Goal: Task Accomplishment & Management: Manage account settings

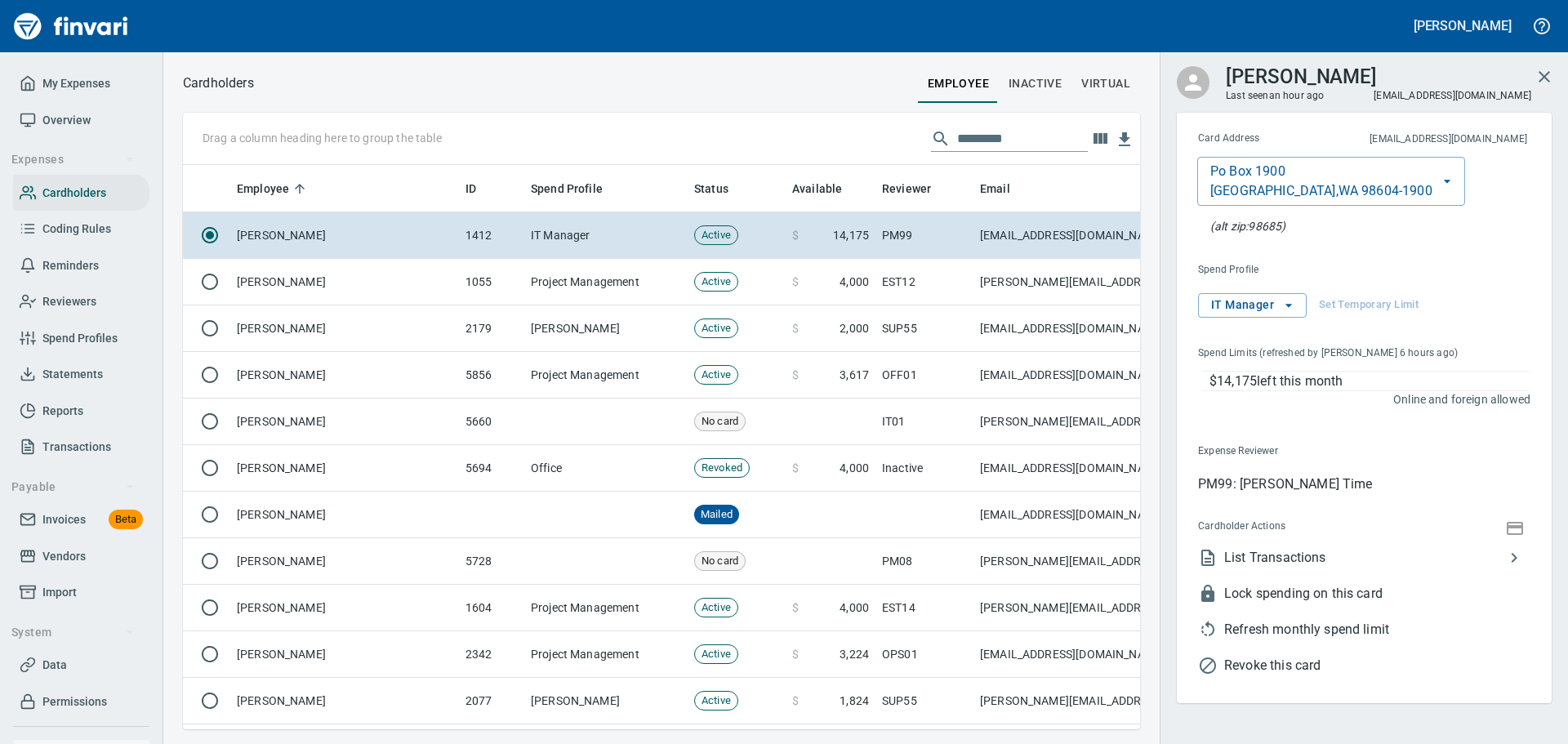
scroll to position [2, 2]
click at [74, 83] on span "My Expenses" at bounding box center [76, 83] width 67 height 20
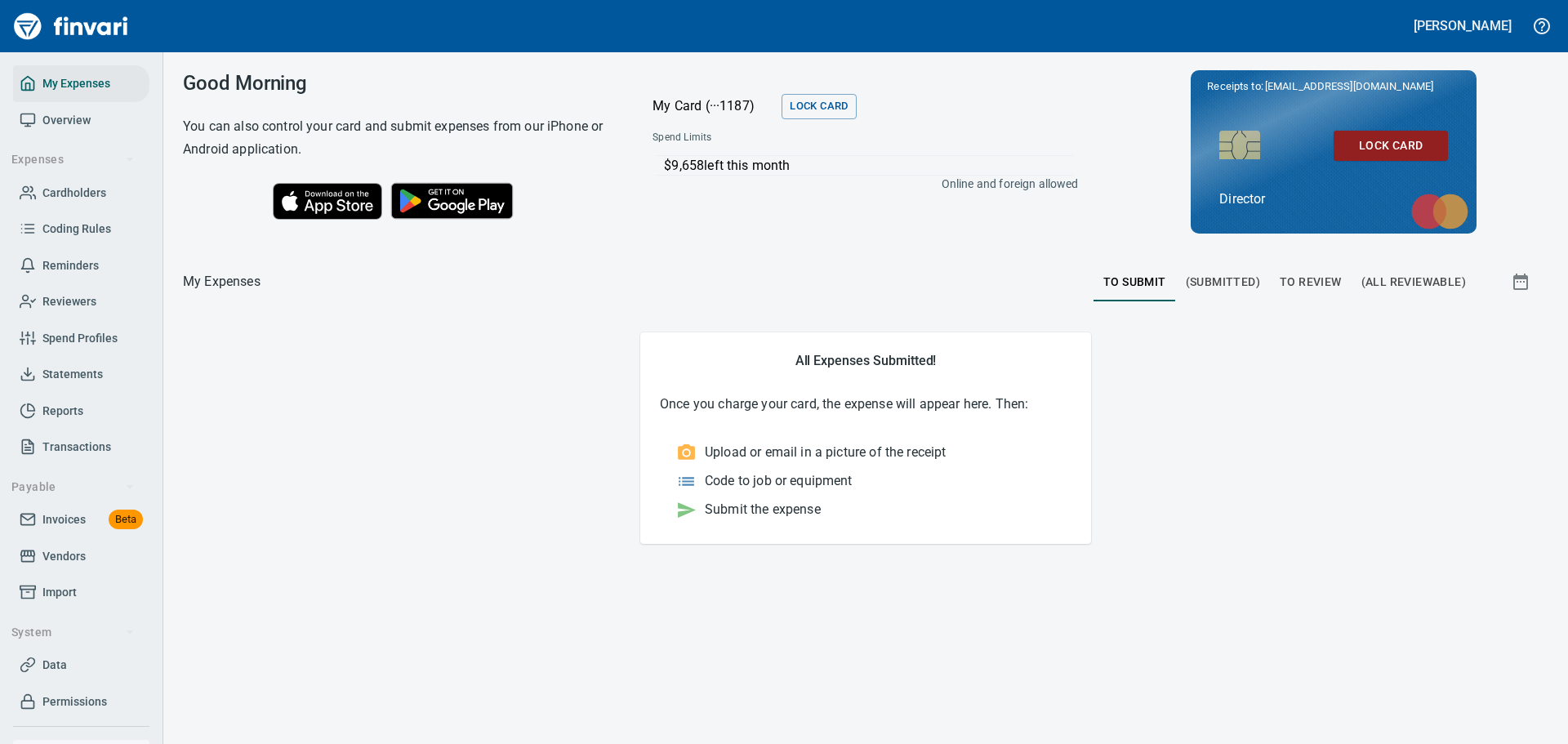
click at [1383, 282] on span "(All Reviewable)" at bounding box center [1414, 282] width 104 height 20
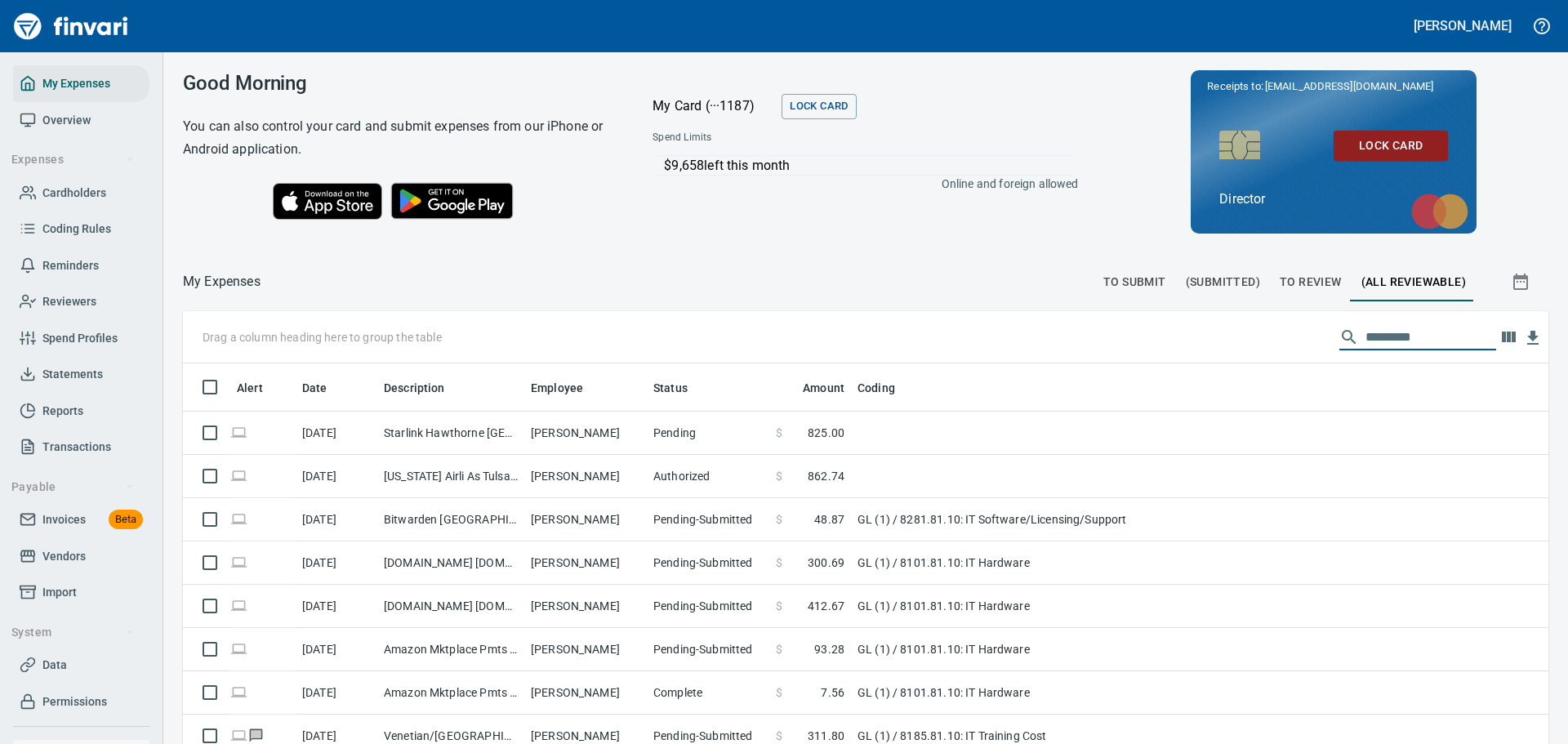
click at [1405, 340] on input "text" at bounding box center [1431, 337] width 131 height 26
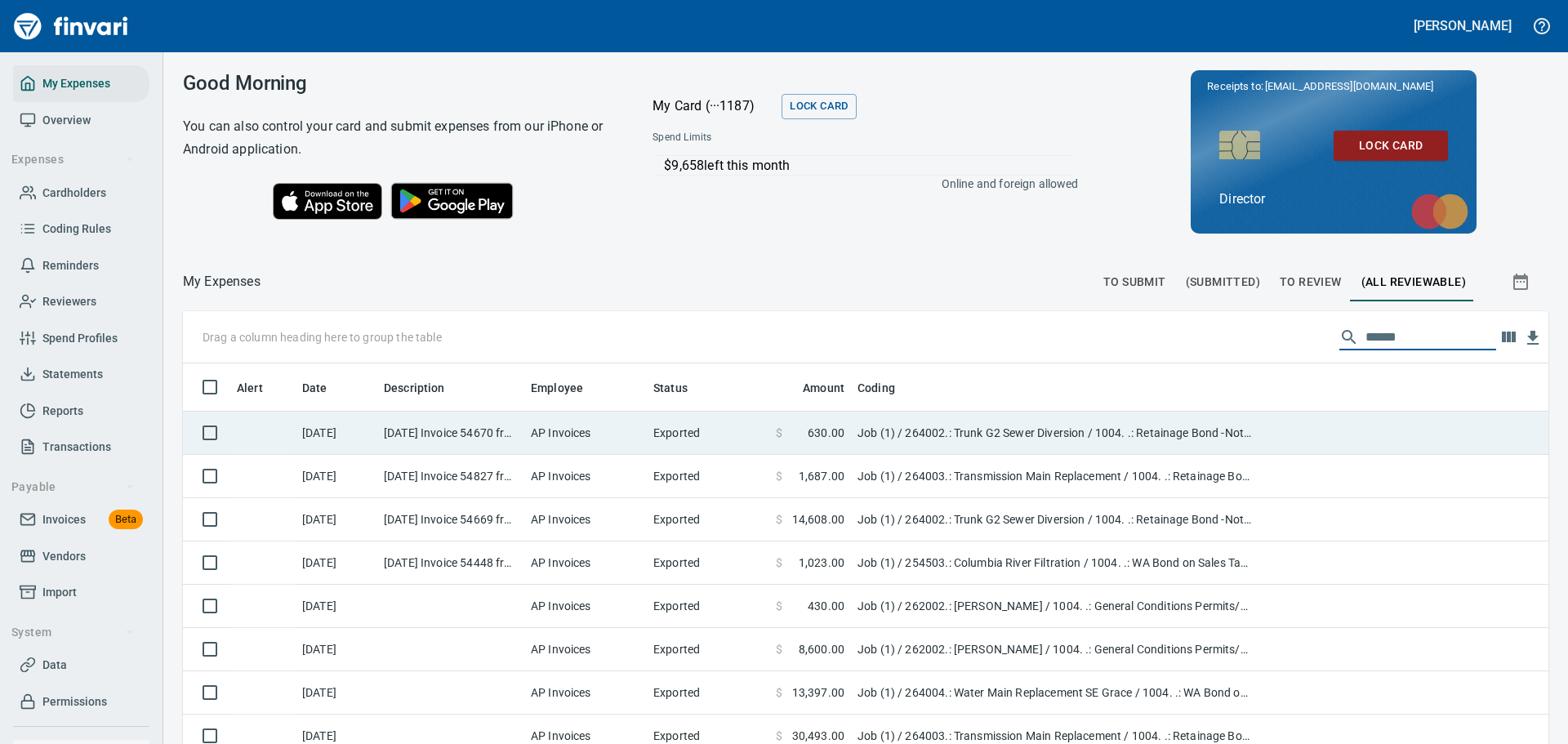
type input "******"
click at [747, 432] on td "Exported" at bounding box center [708, 433] width 122 height 43
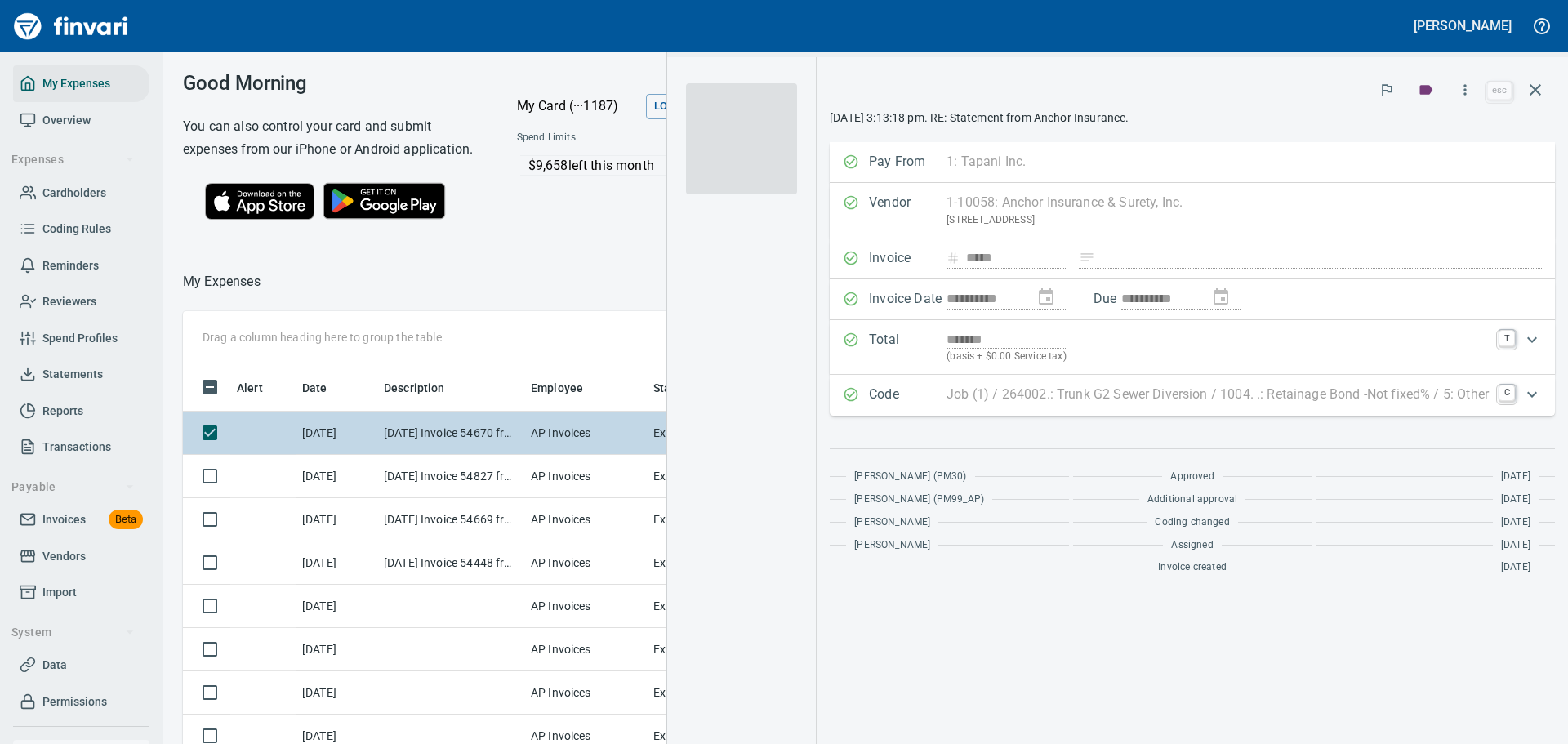
scroll to position [540, 920]
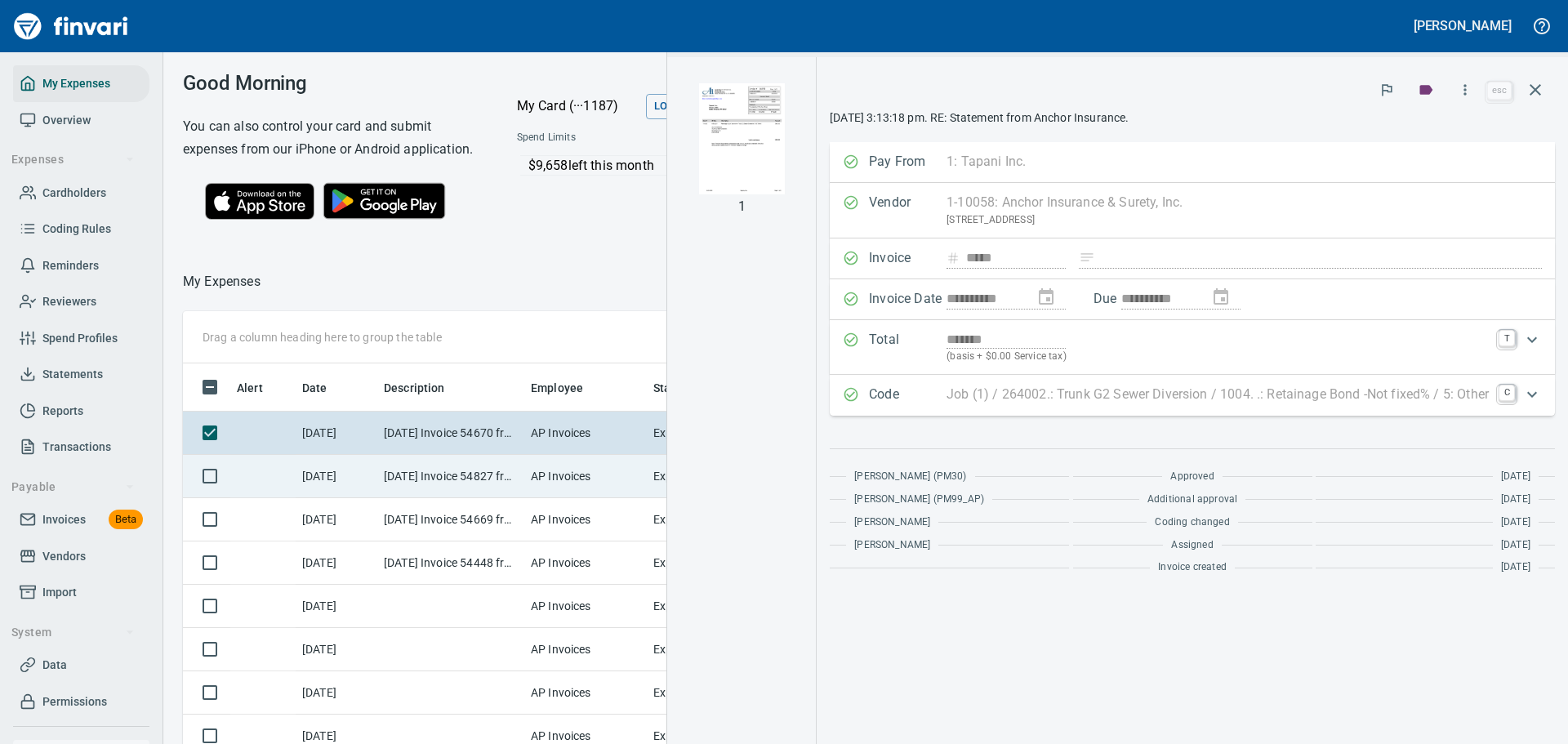
click at [444, 484] on td "[DATE] Invoice 54827 from Anchor Insurance & Surety, Inc. (1-10058)" at bounding box center [451, 476] width 147 height 43
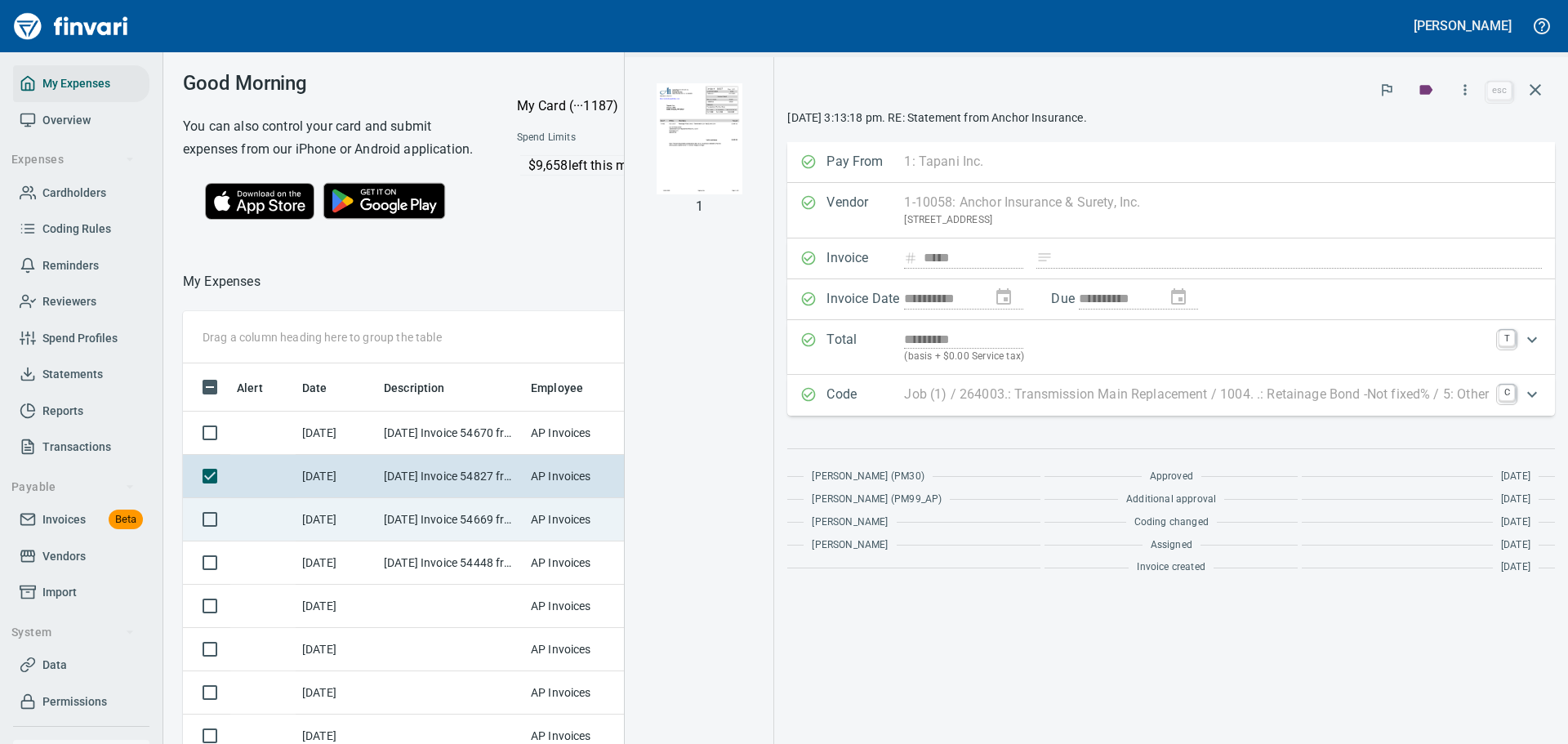
click at [468, 542] on td "[DATE] Invoice 54669 from Anchor Insurance & Surety, Inc. (1-10058)" at bounding box center [451, 519] width 147 height 43
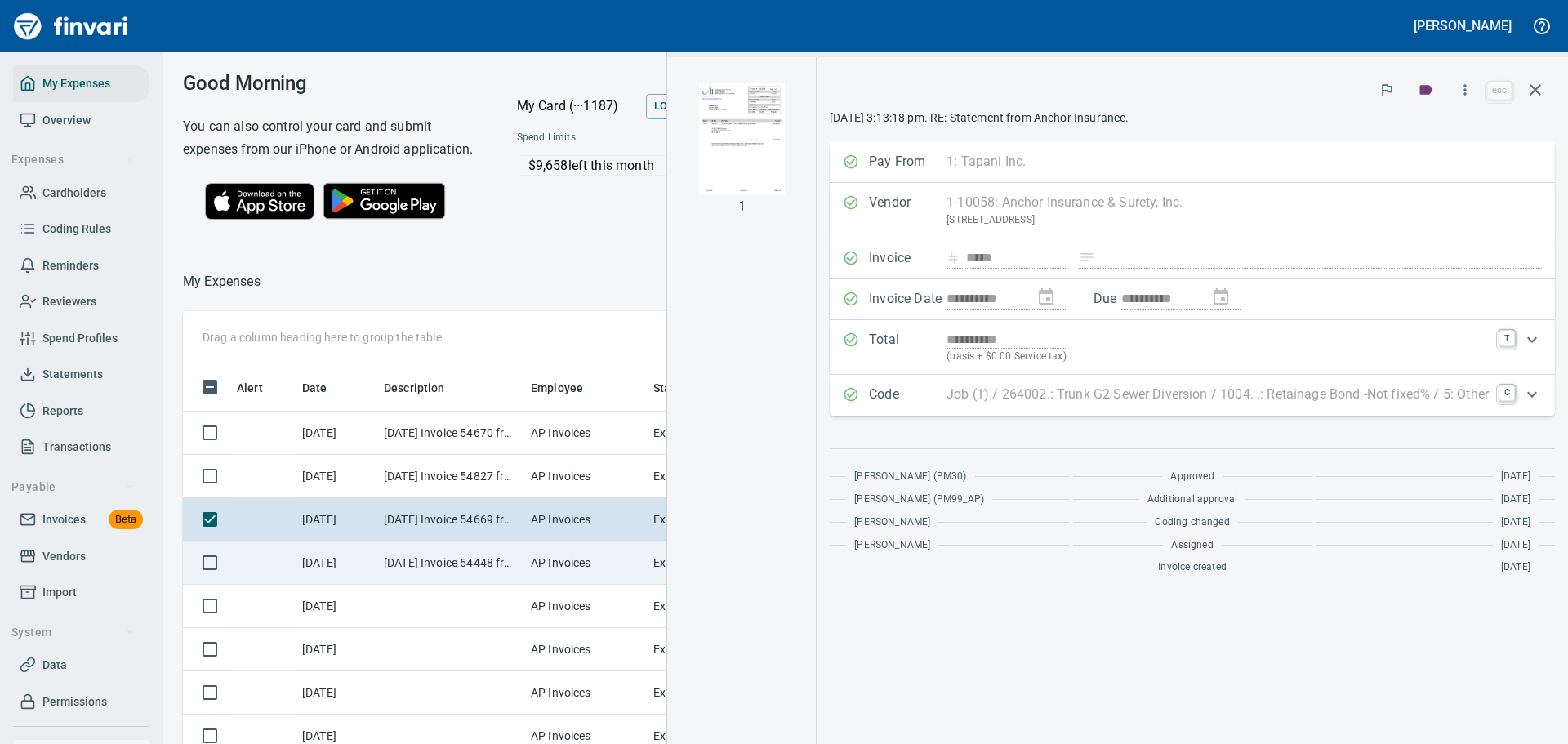
click at [469, 579] on td "[DATE] Invoice 54448 from Anchor Insurance & Surety, Inc. (1-10058)" at bounding box center [451, 563] width 147 height 43
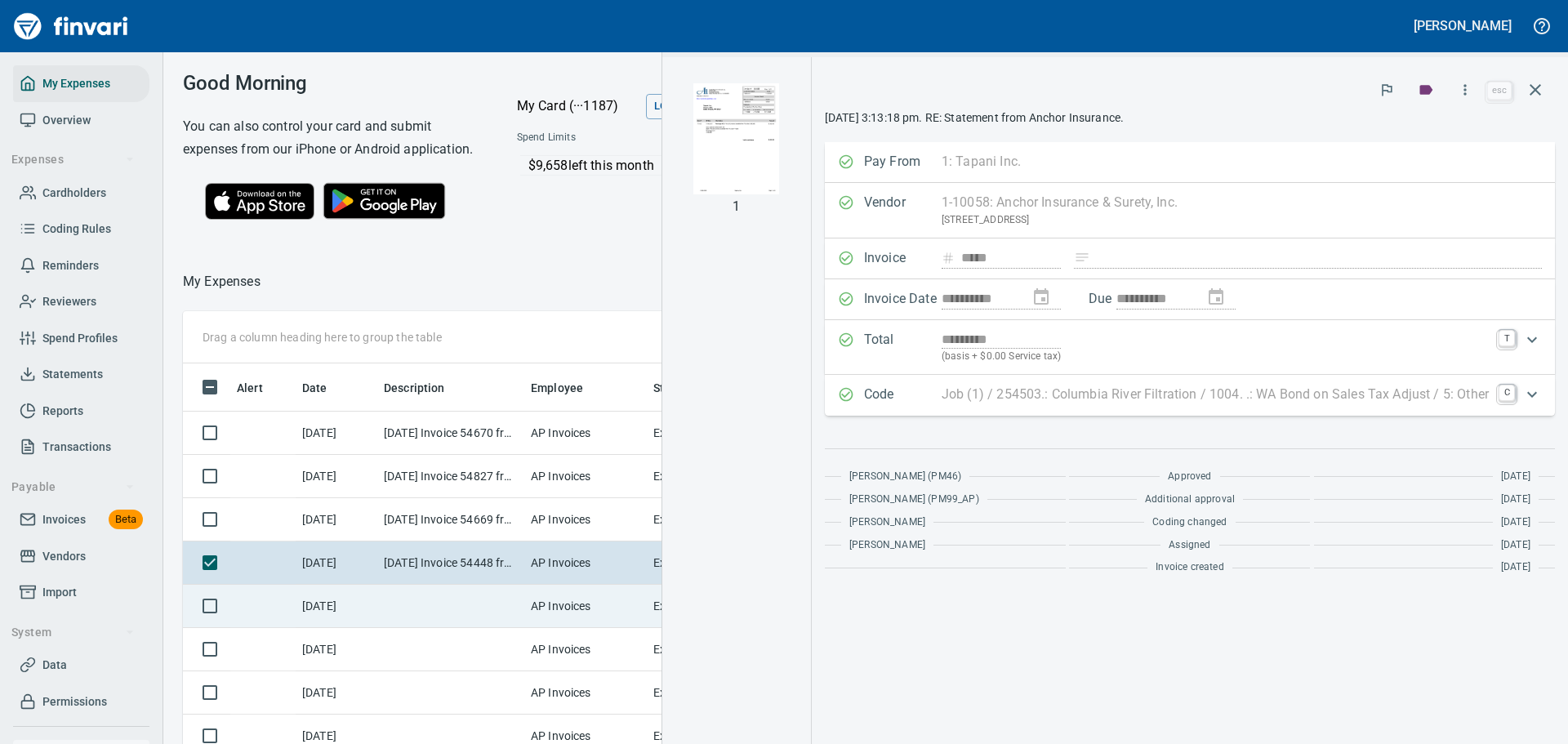
click at [451, 617] on td at bounding box center [451, 606] width 147 height 43
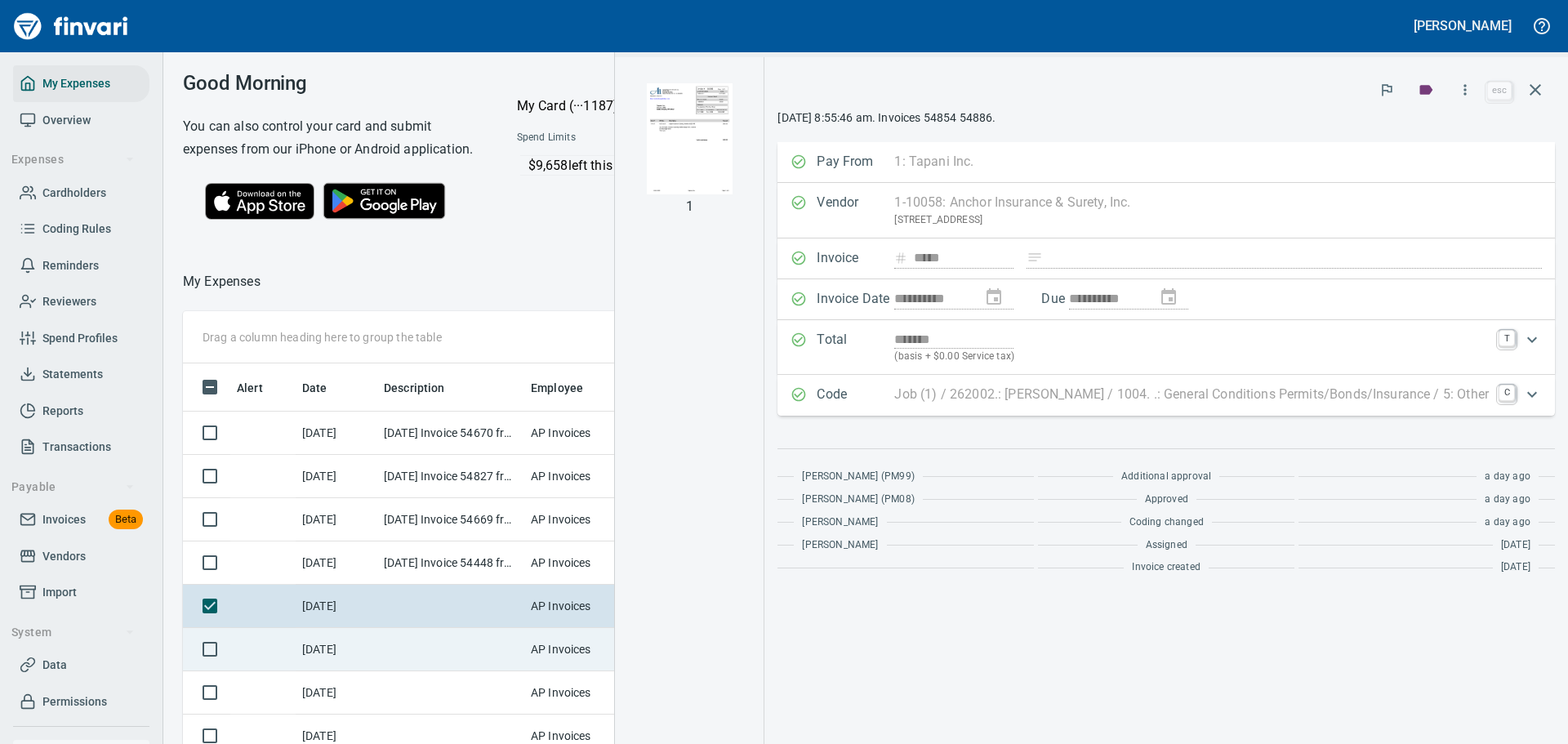
click at [459, 672] on td at bounding box center [451, 649] width 147 height 43
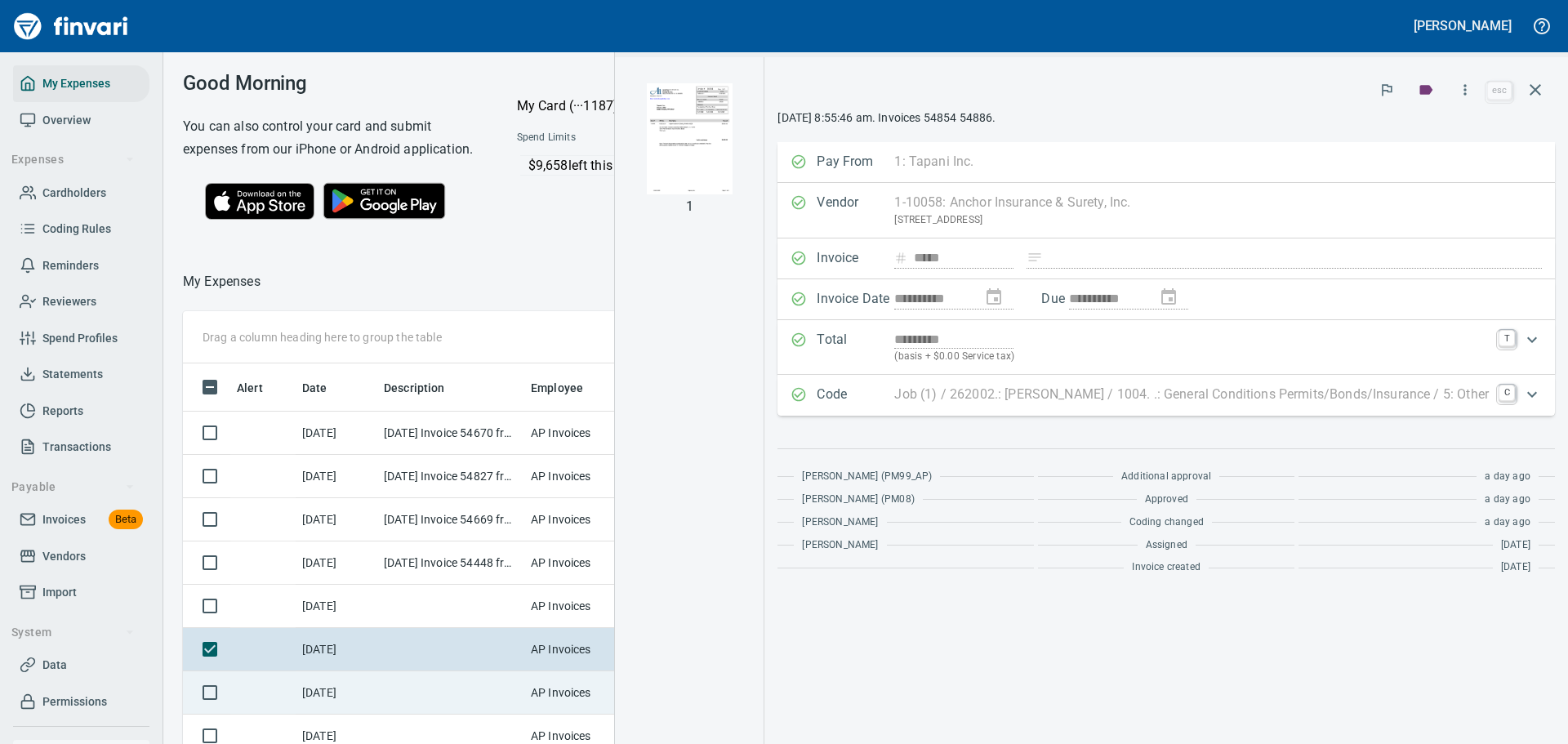
click at [452, 707] on td at bounding box center [451, 693] width 147 height 43
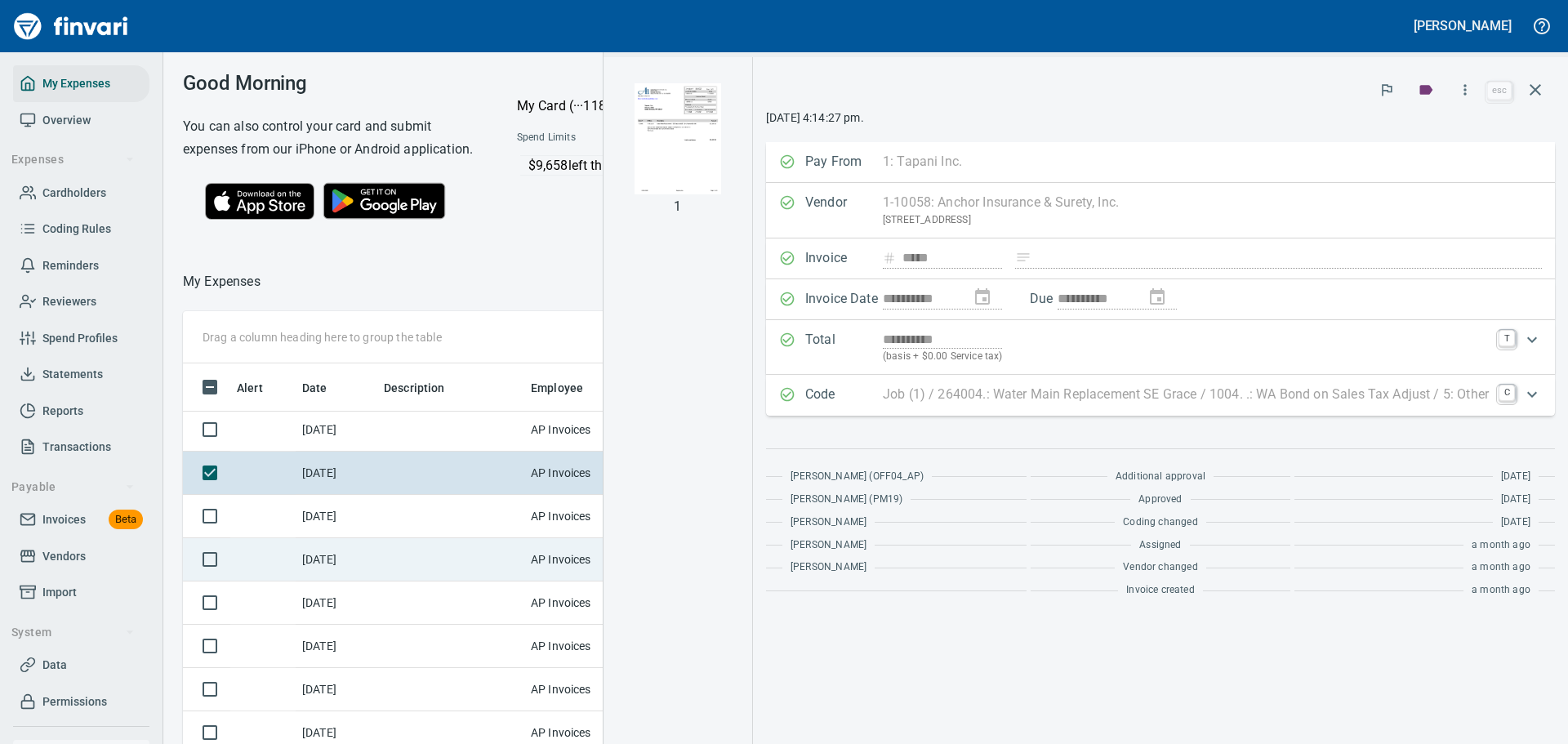
scroll to position [245, 0]
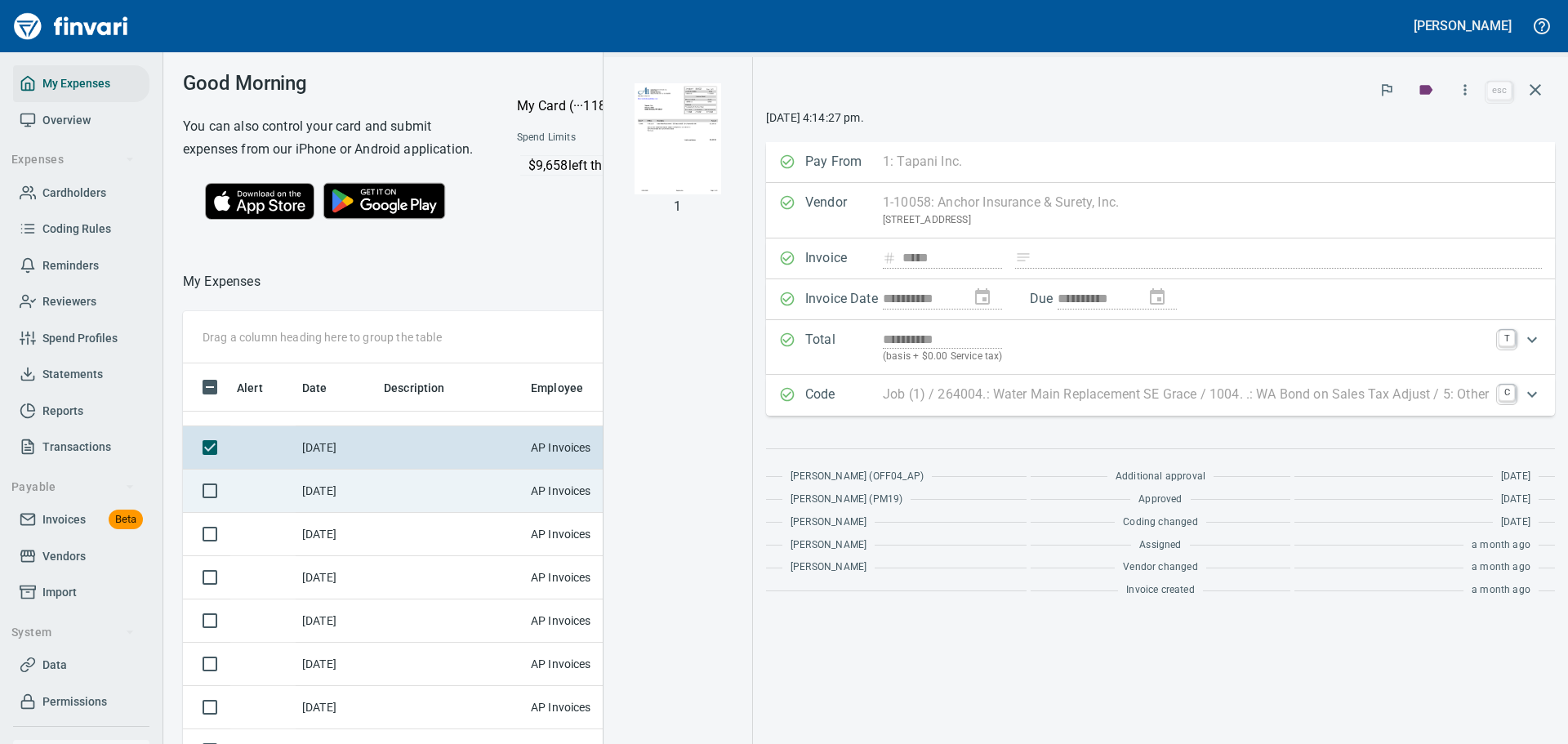
click at [450, 513] on td at bounding box center [451, 490] width 147 height 43
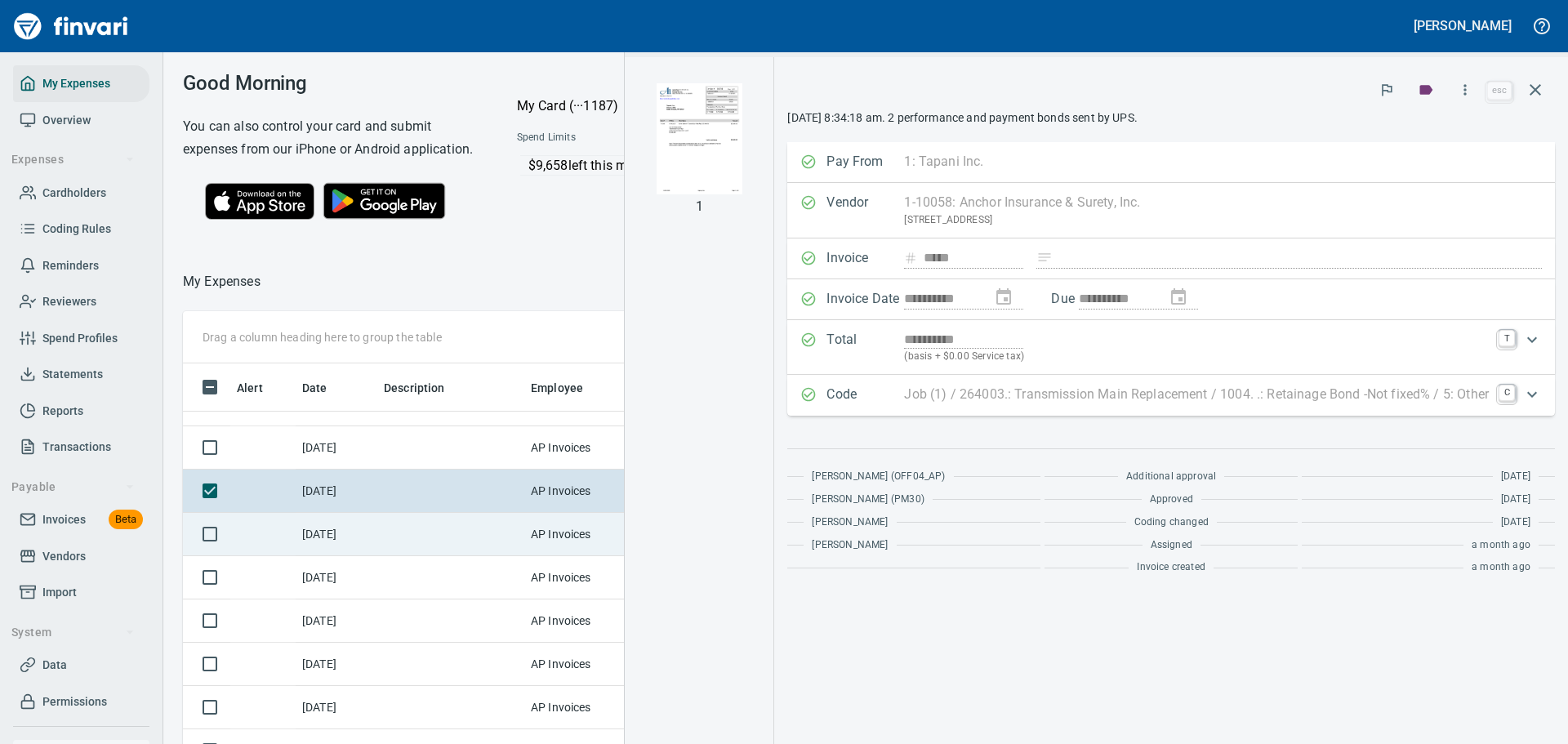
click at [442, 550] on td at bounding box center [451, 534] width 147 height 43
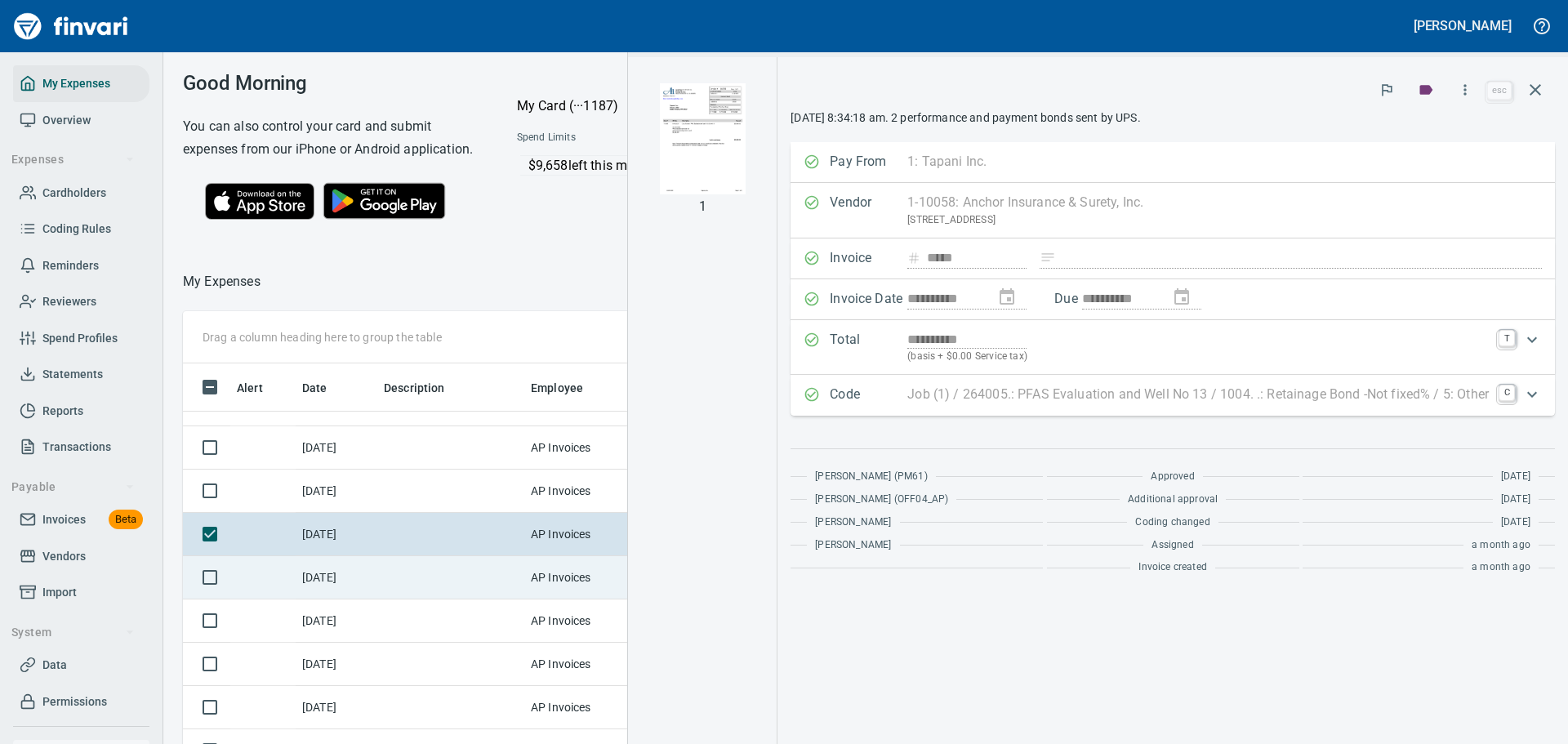
click at [411, 581] on td at bounding box center [451, 577] width 147 height 43
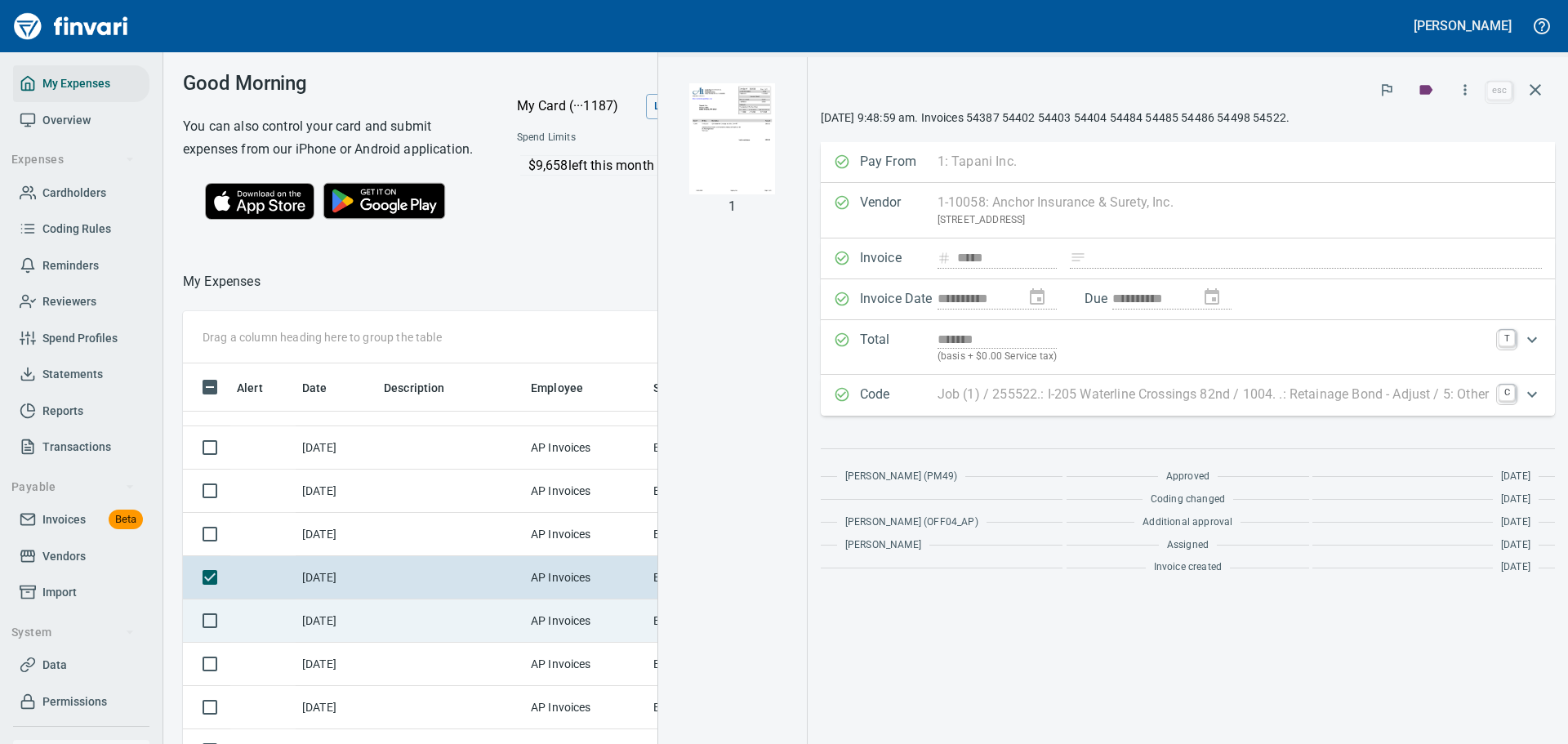
click at [442, 643] on td at bounding box center [451, 620] width 147 height 43
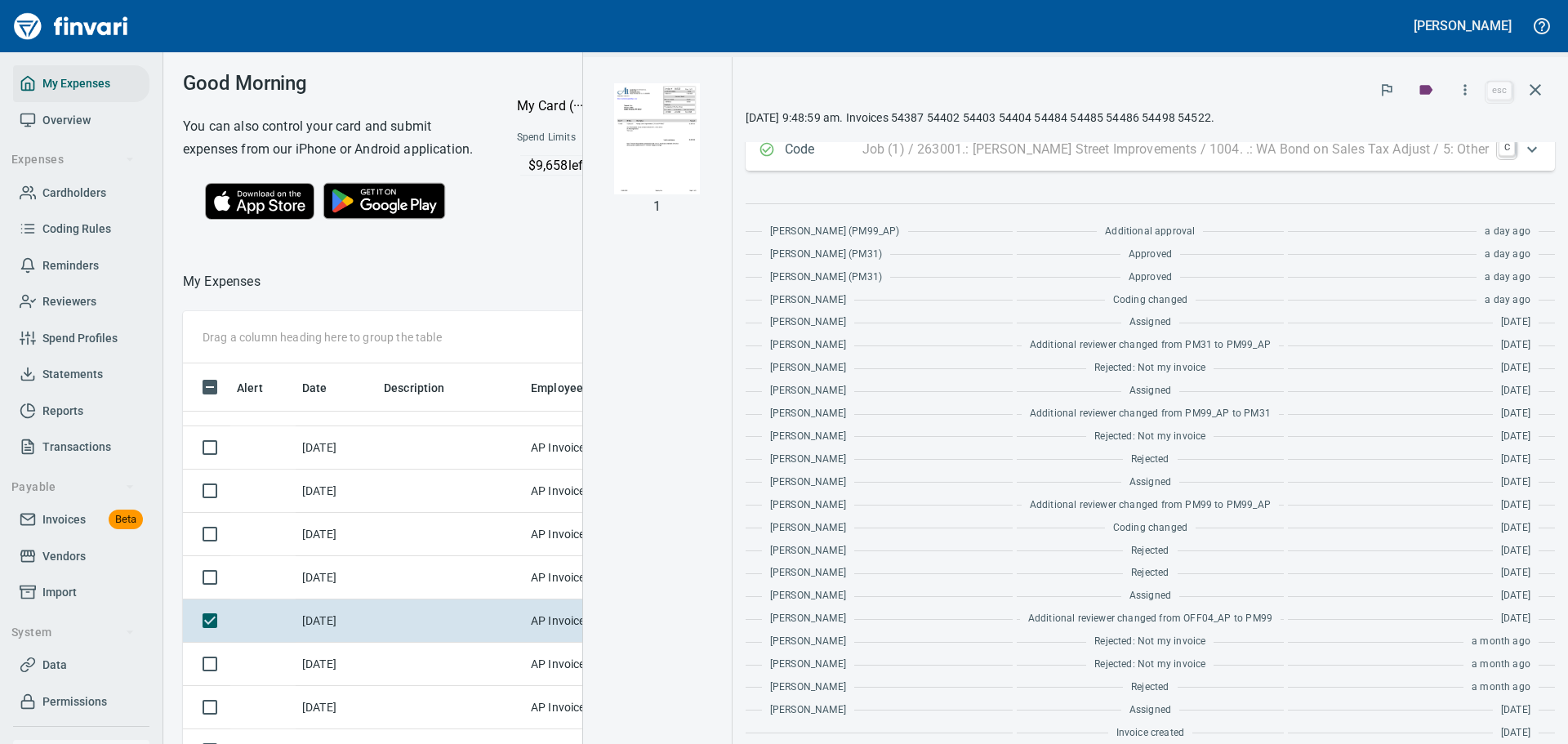
scroll to position [327, 0]
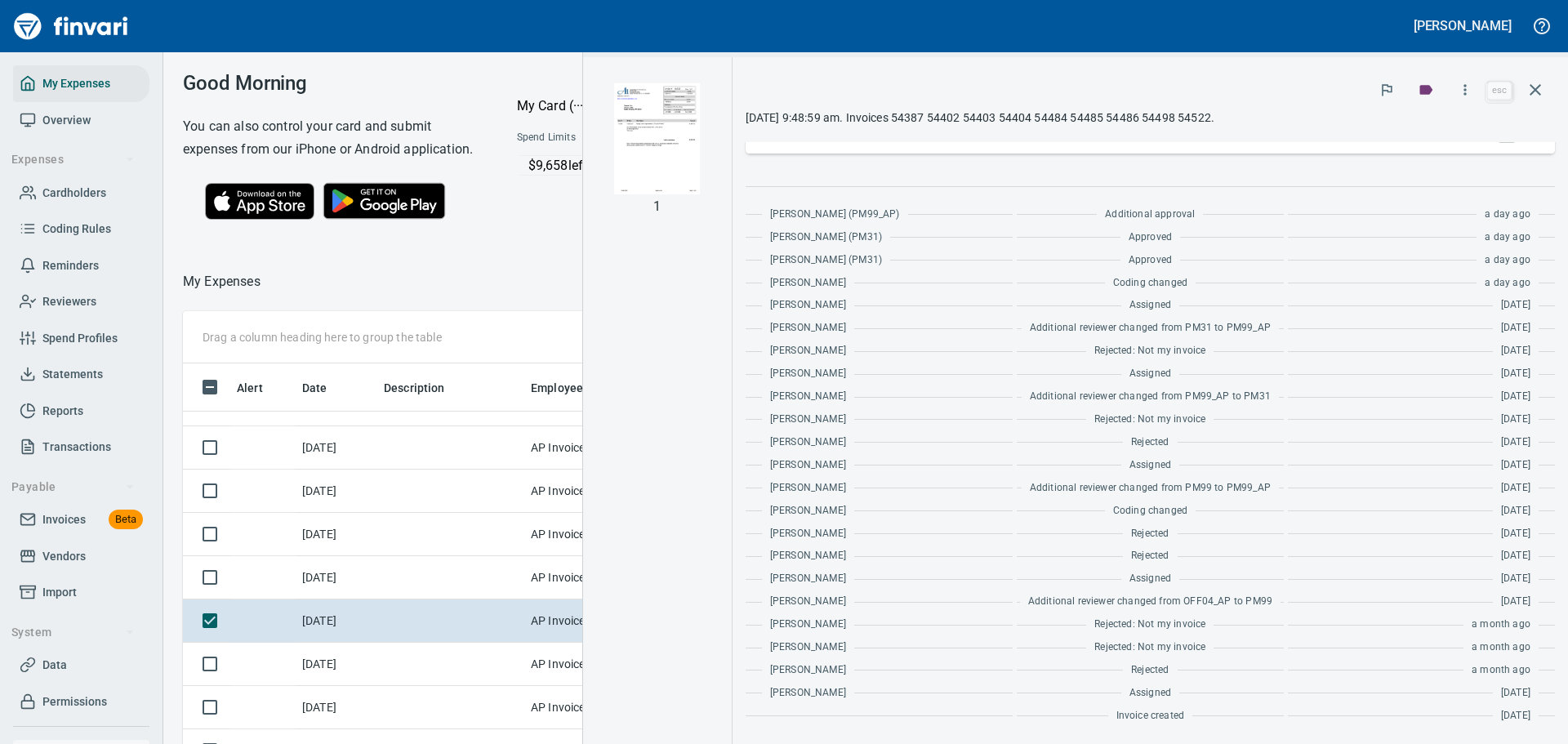
click at [554, 251] on div "Good Morning You can also control your card and submit expenses from our iPhone…" at bounding box center [661, 152] width 997 height 199
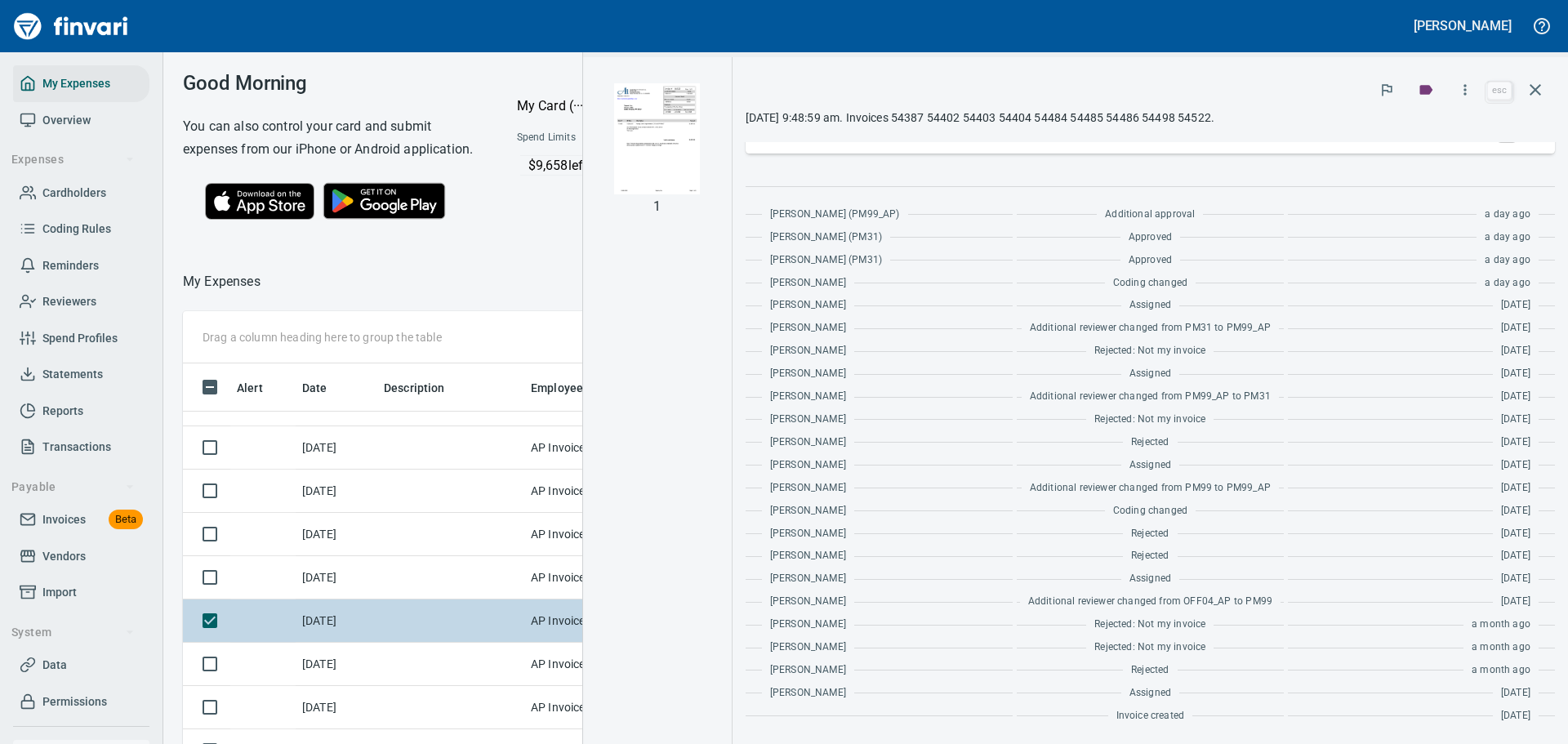
click at [425, 641] on td at bounding box center [451, 620] width 147 height 43
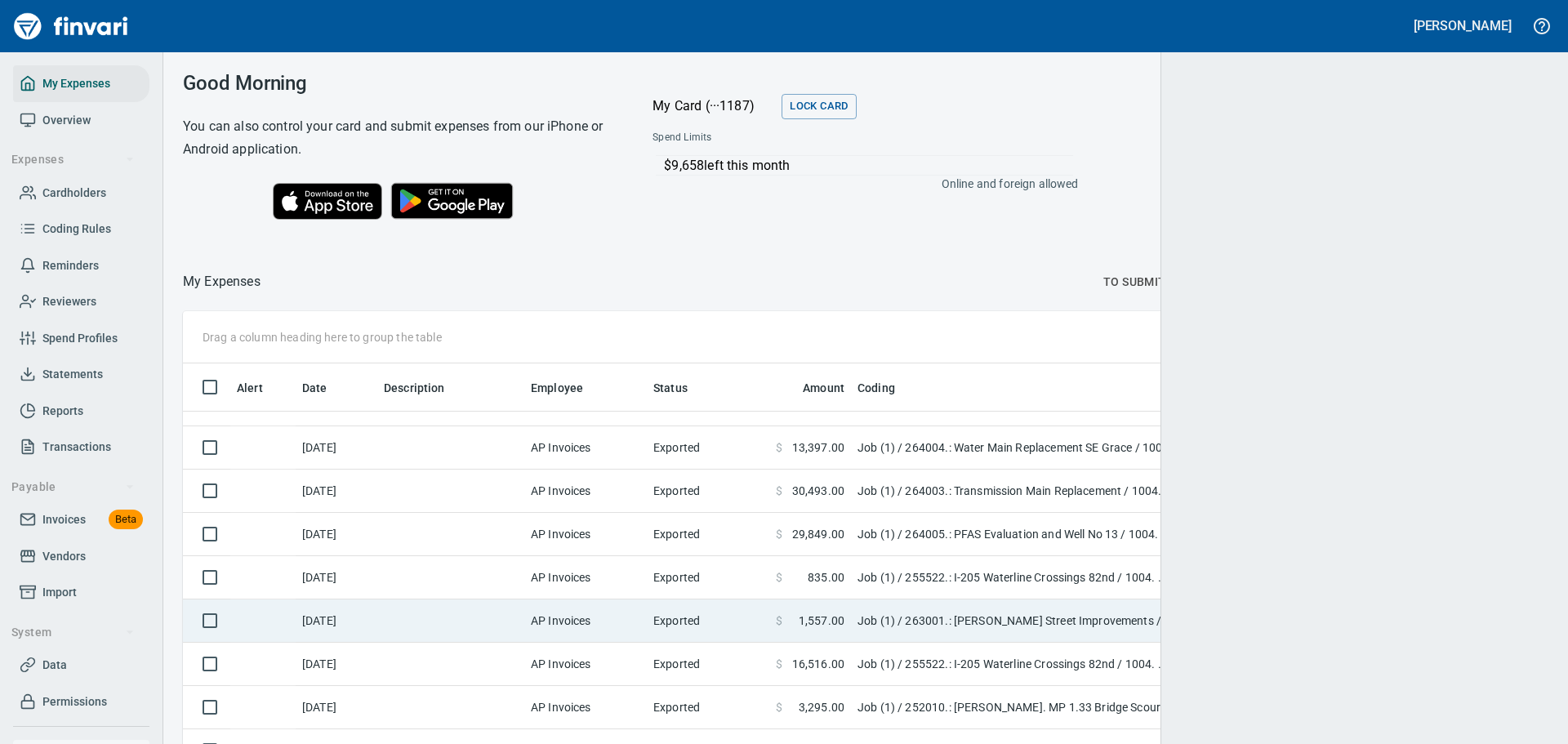
scroll to position [552, 1326]
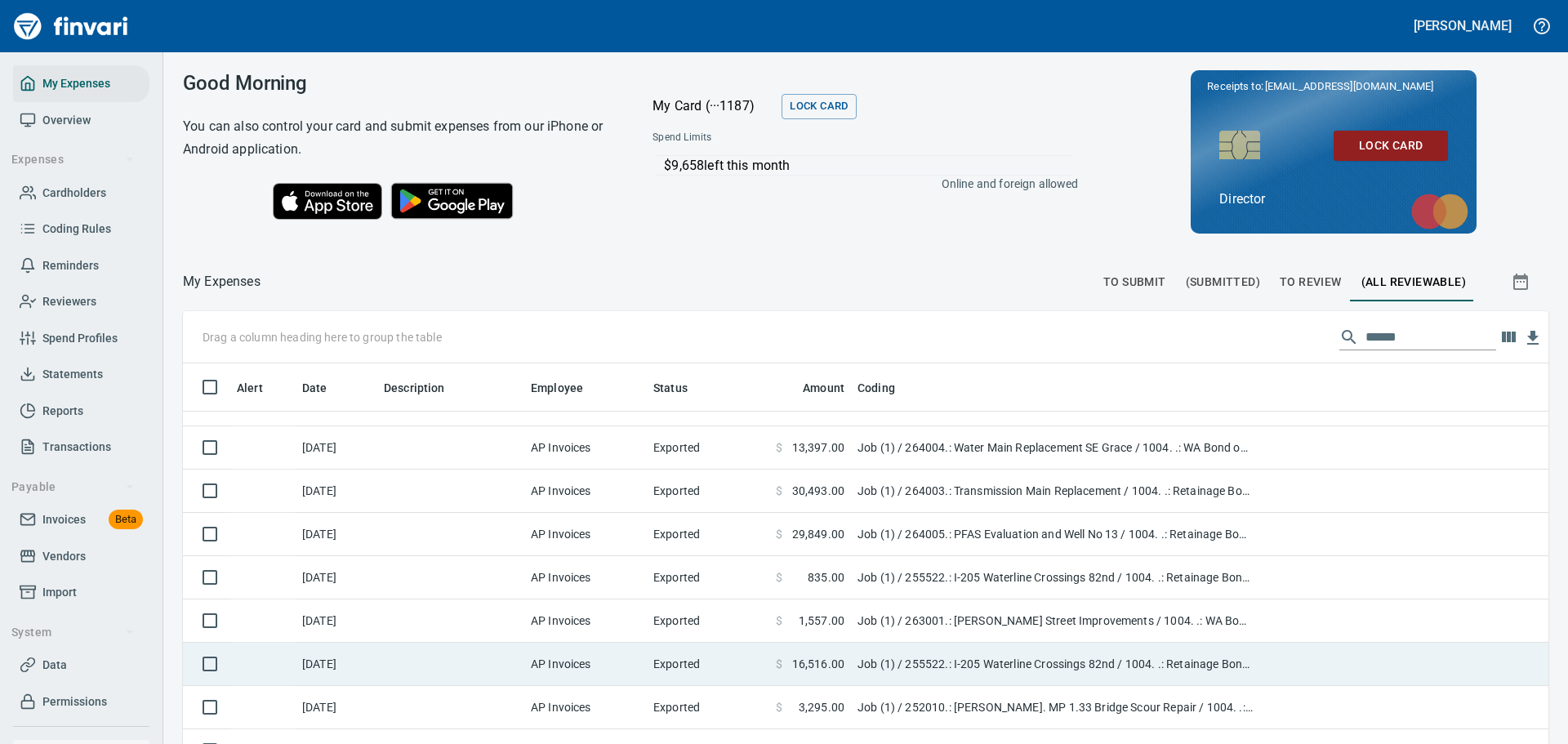
click at [423, 654] on td at bounding box center [451, 664] width 147 height 43
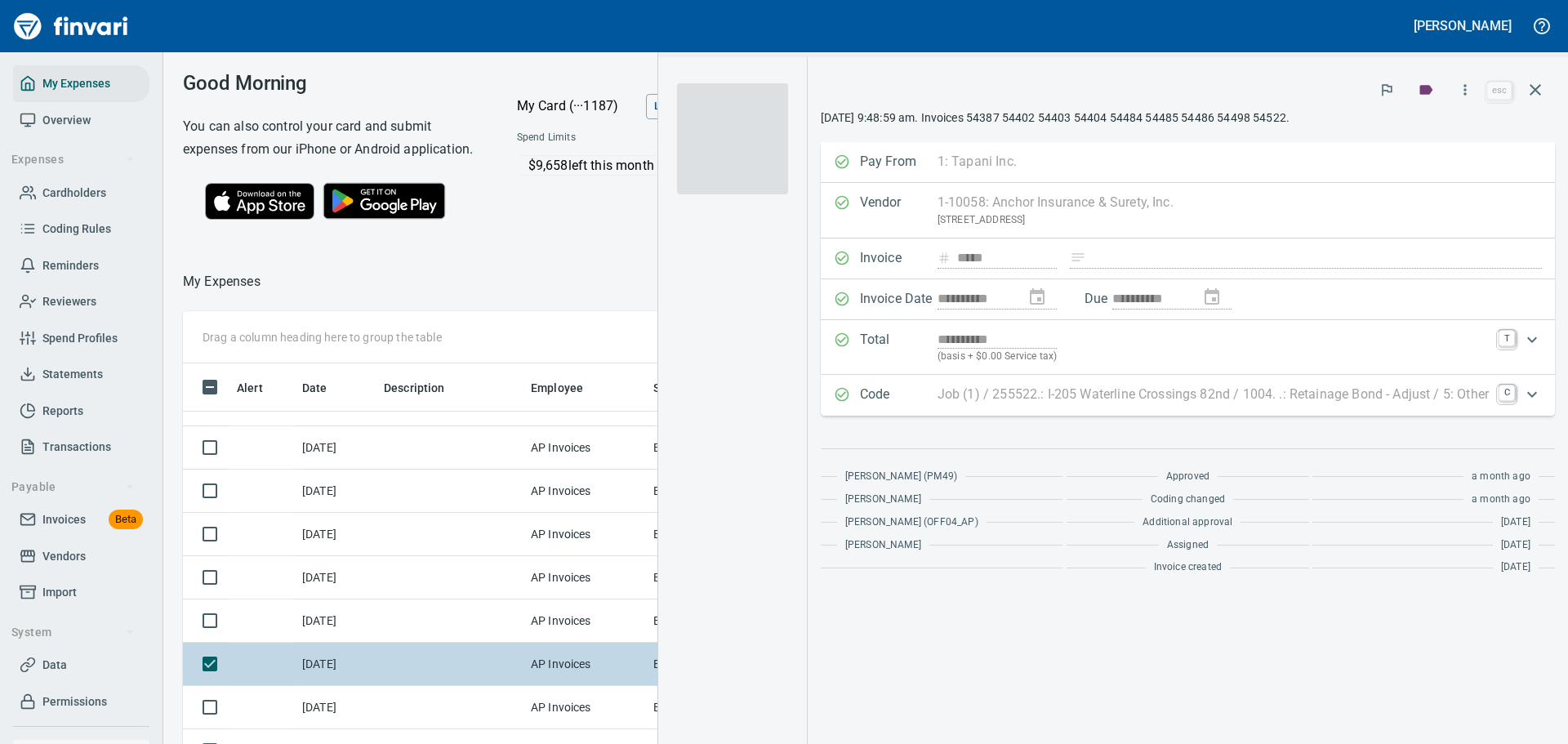
scroll to position [540, 920]
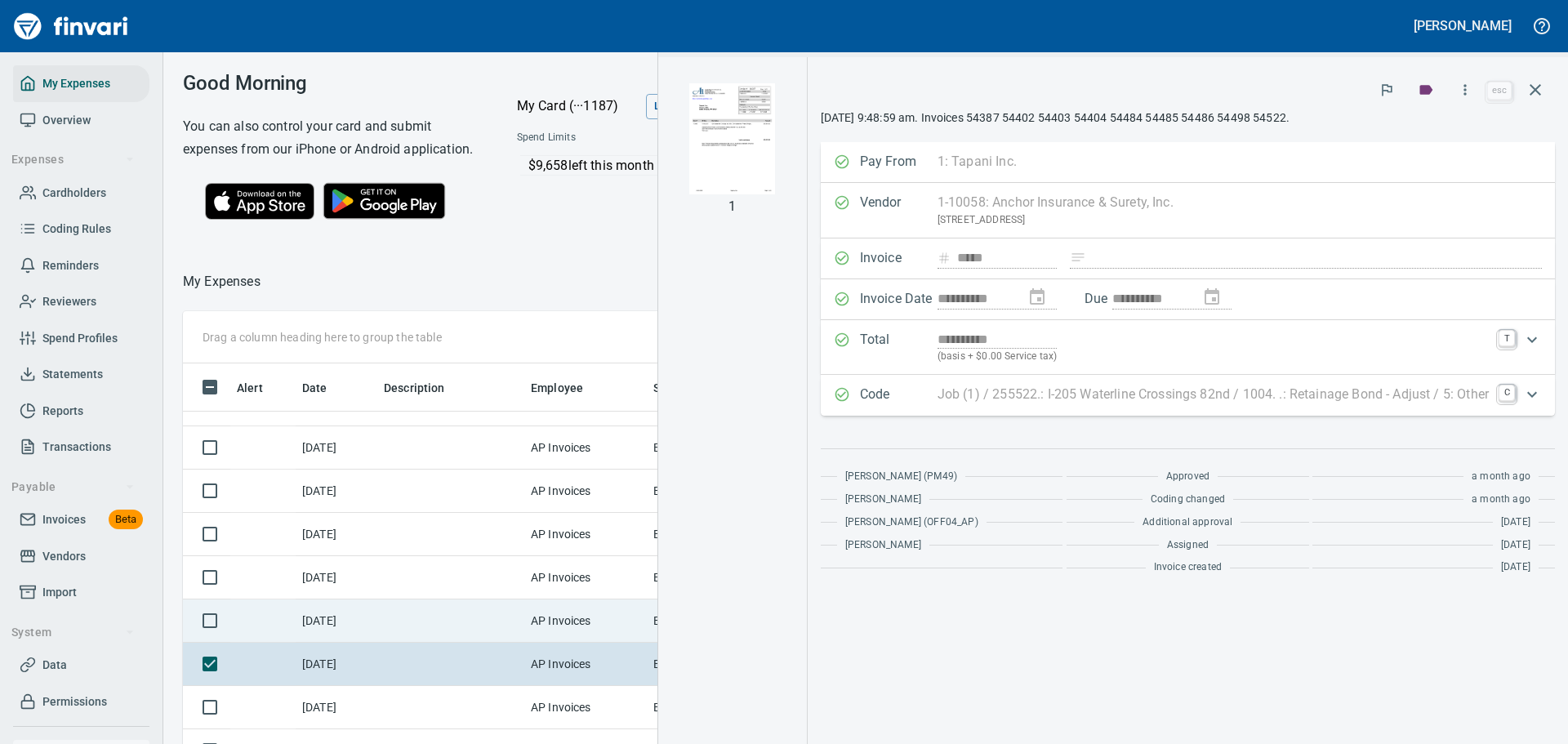
click at [416, 632] on td at bounding box center [451, 620] width 147 height 43
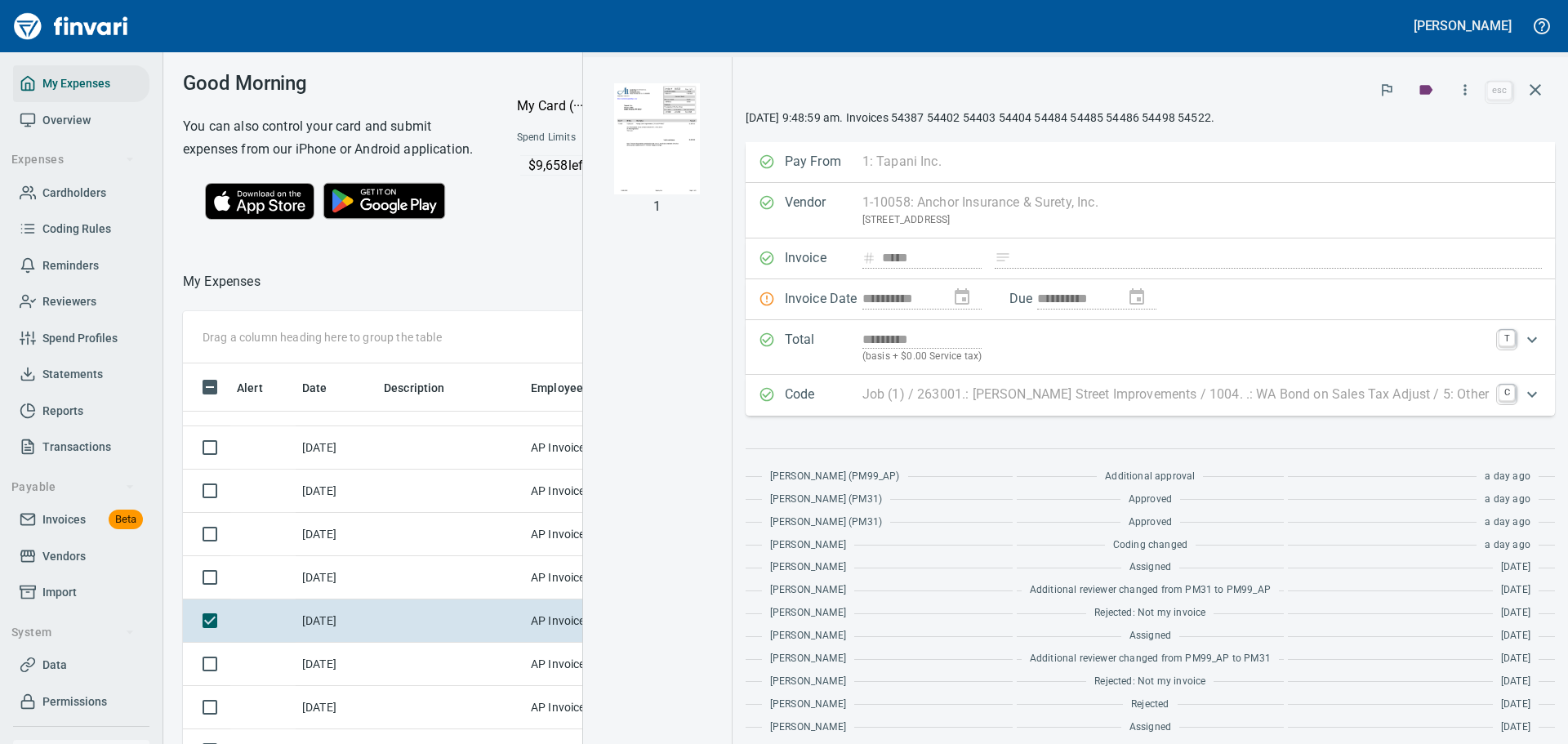
scroll to position [540, 920]
click at [1467, 85] on icon "button" at bounding box center [1465, 89] width 3 height 11
click at [1137, 77] on div at bounding box center [784, 372] width 1568 height 744
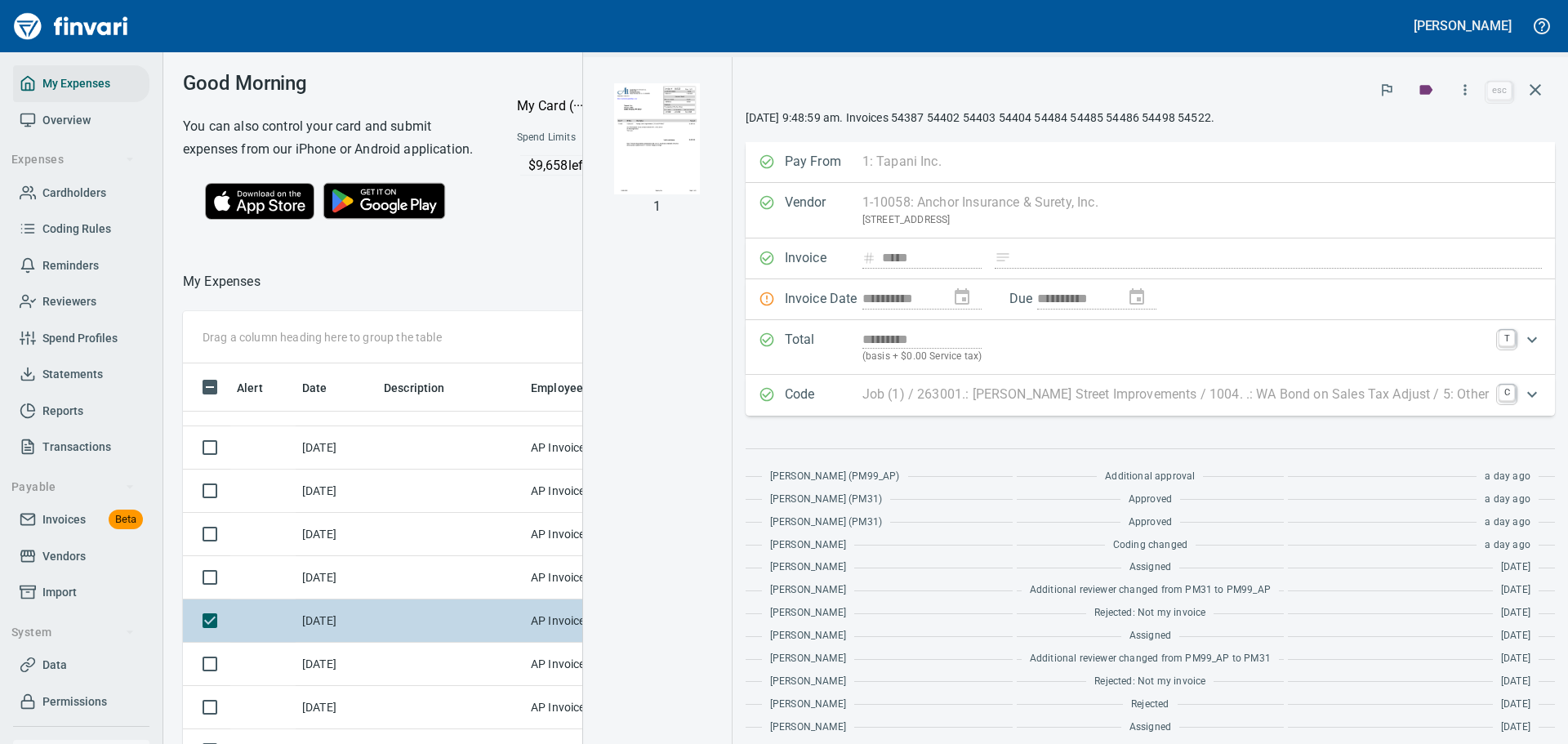
click at [430, 643] on td at bounding box center [451, 620] width 147 height 43
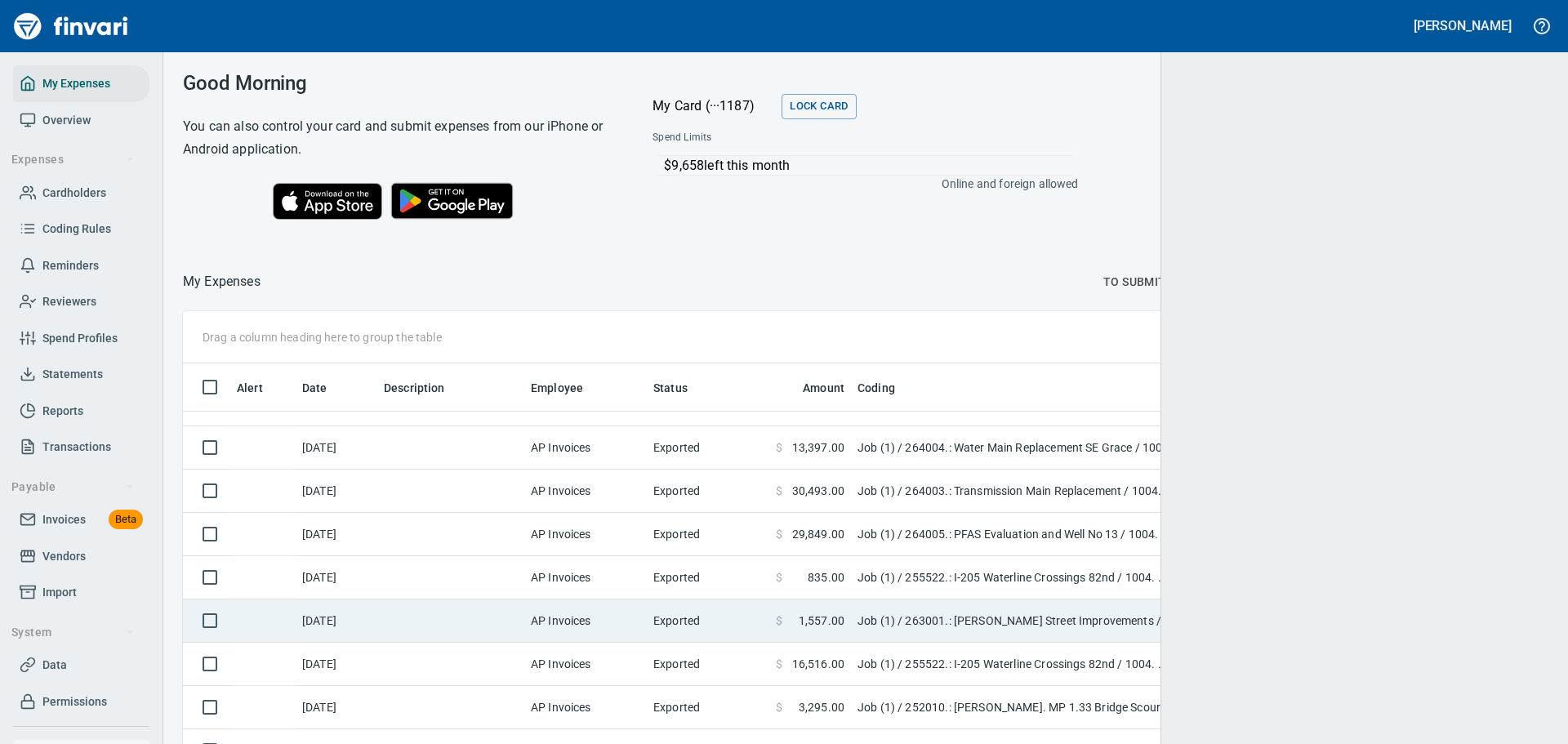
scroll to position [552, 1325]
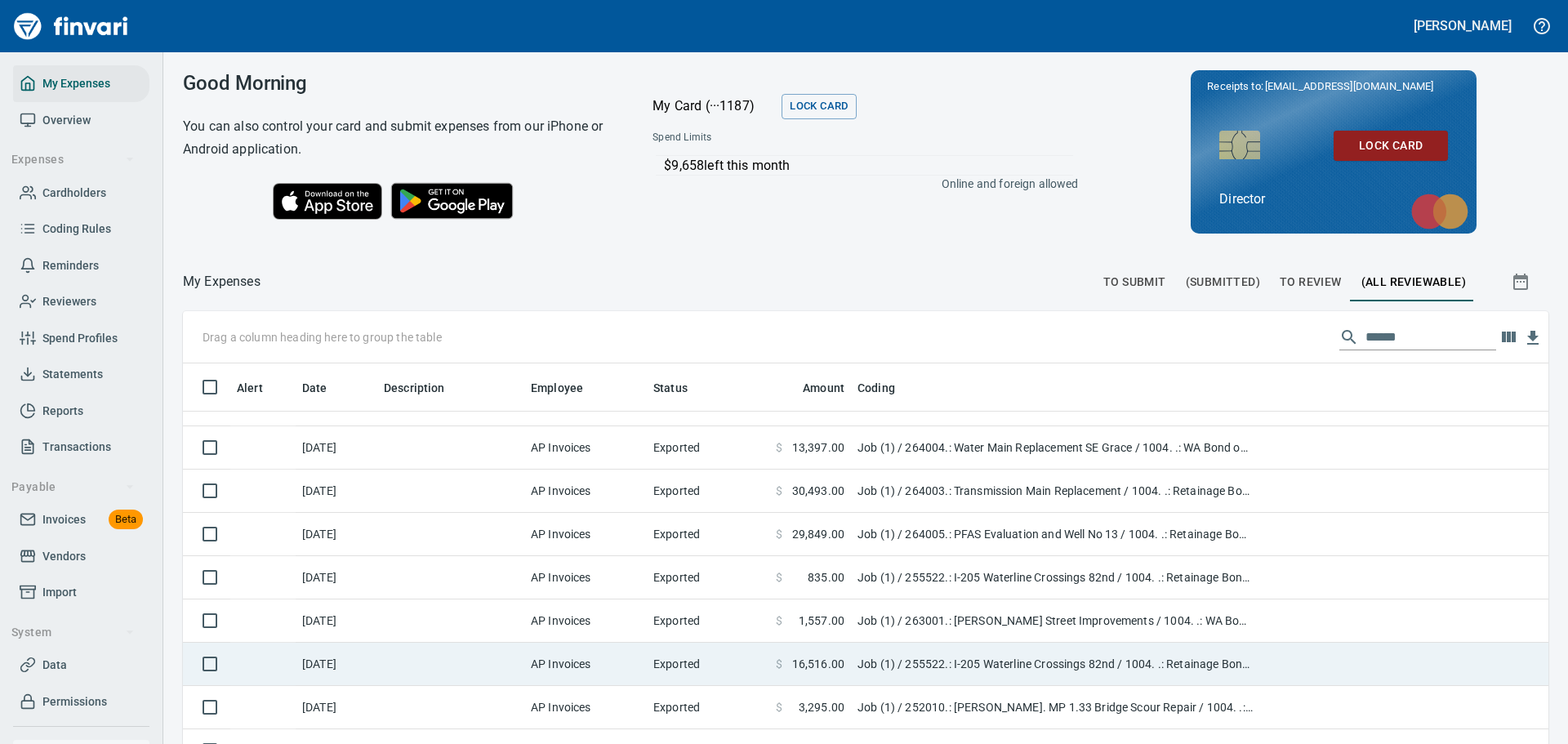
click at [436, 670] on td at bounding box center [451, 664] width 147 height 43
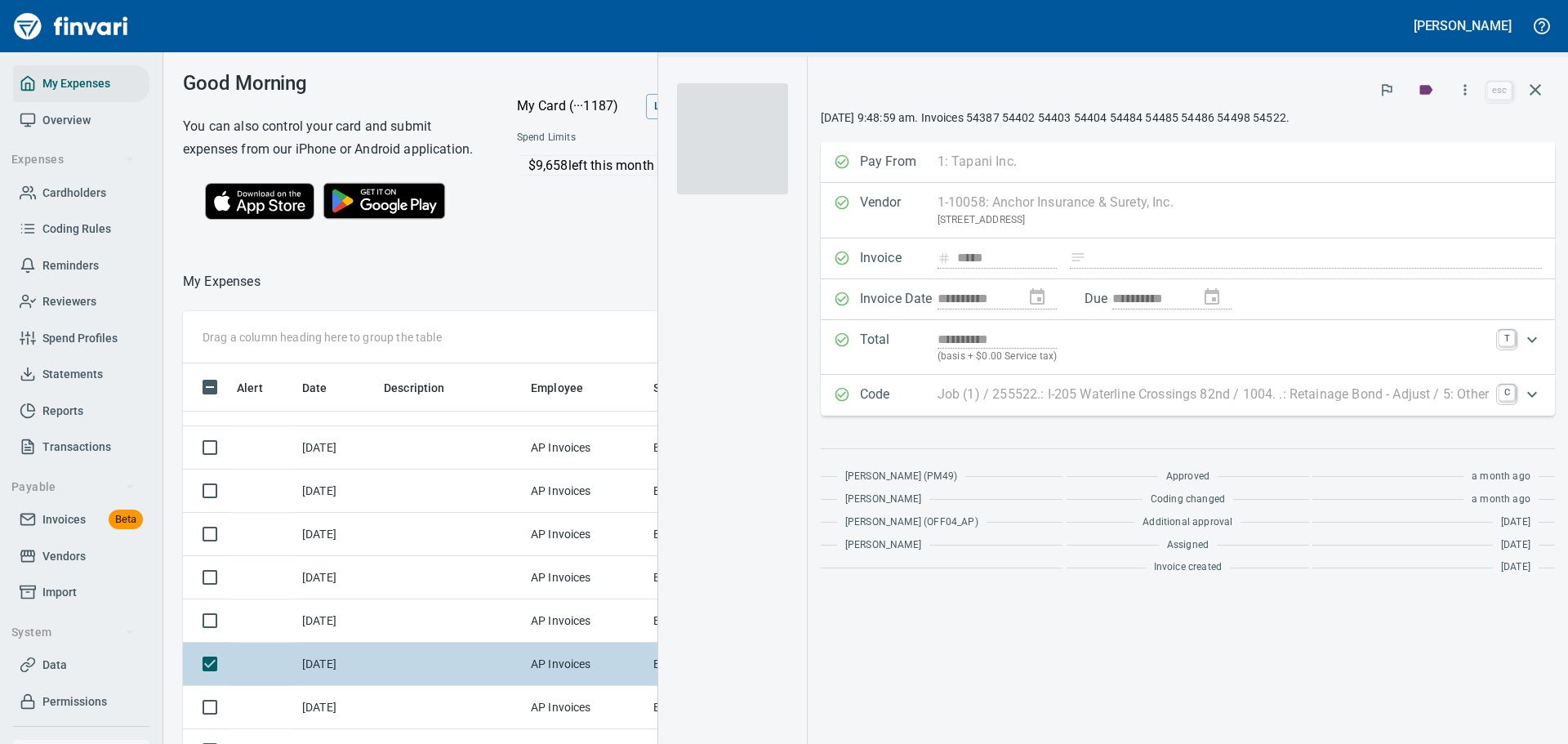
scroll to position [540, 920]
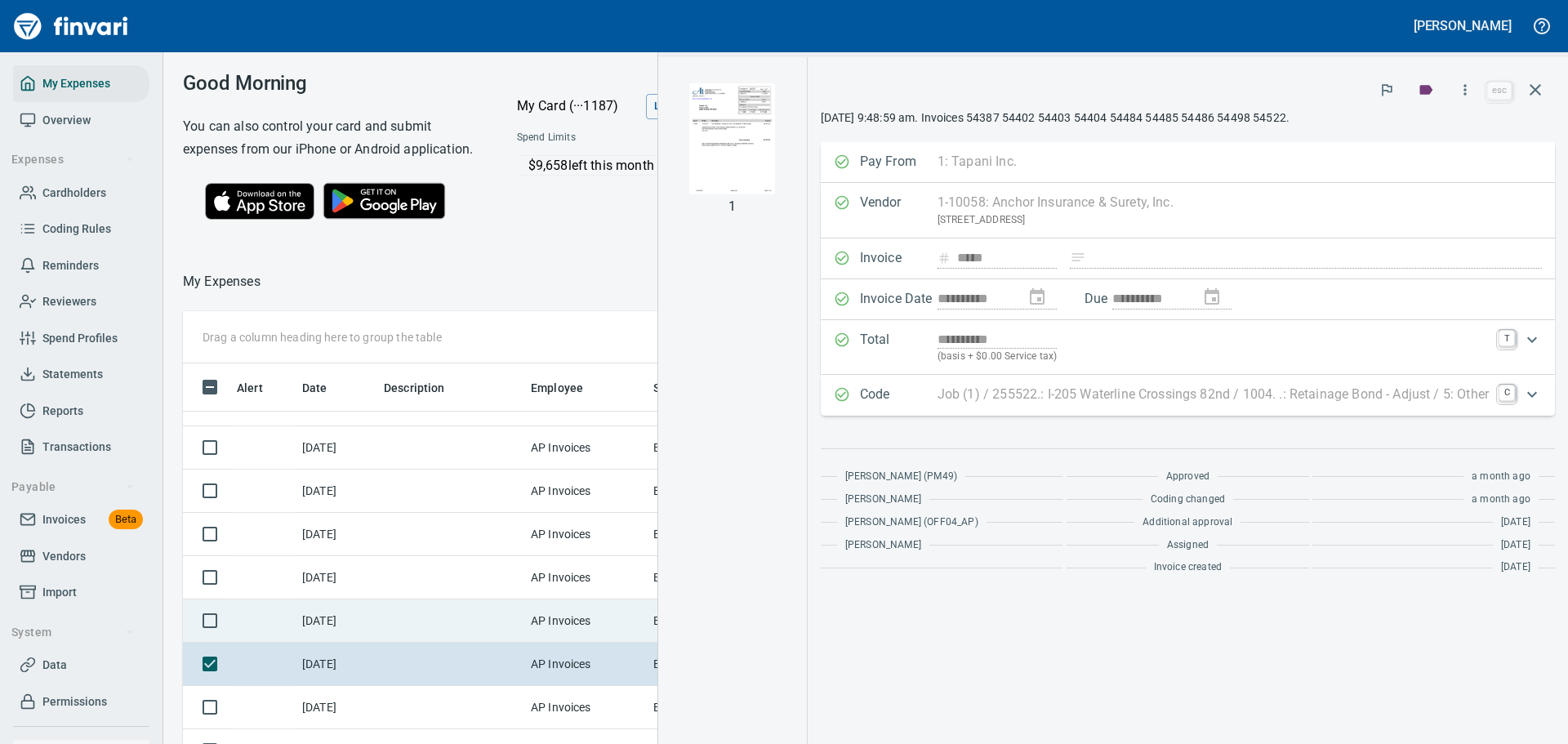
click at [432, 643] on td at bounding box center [451, 620] width 147 height 43
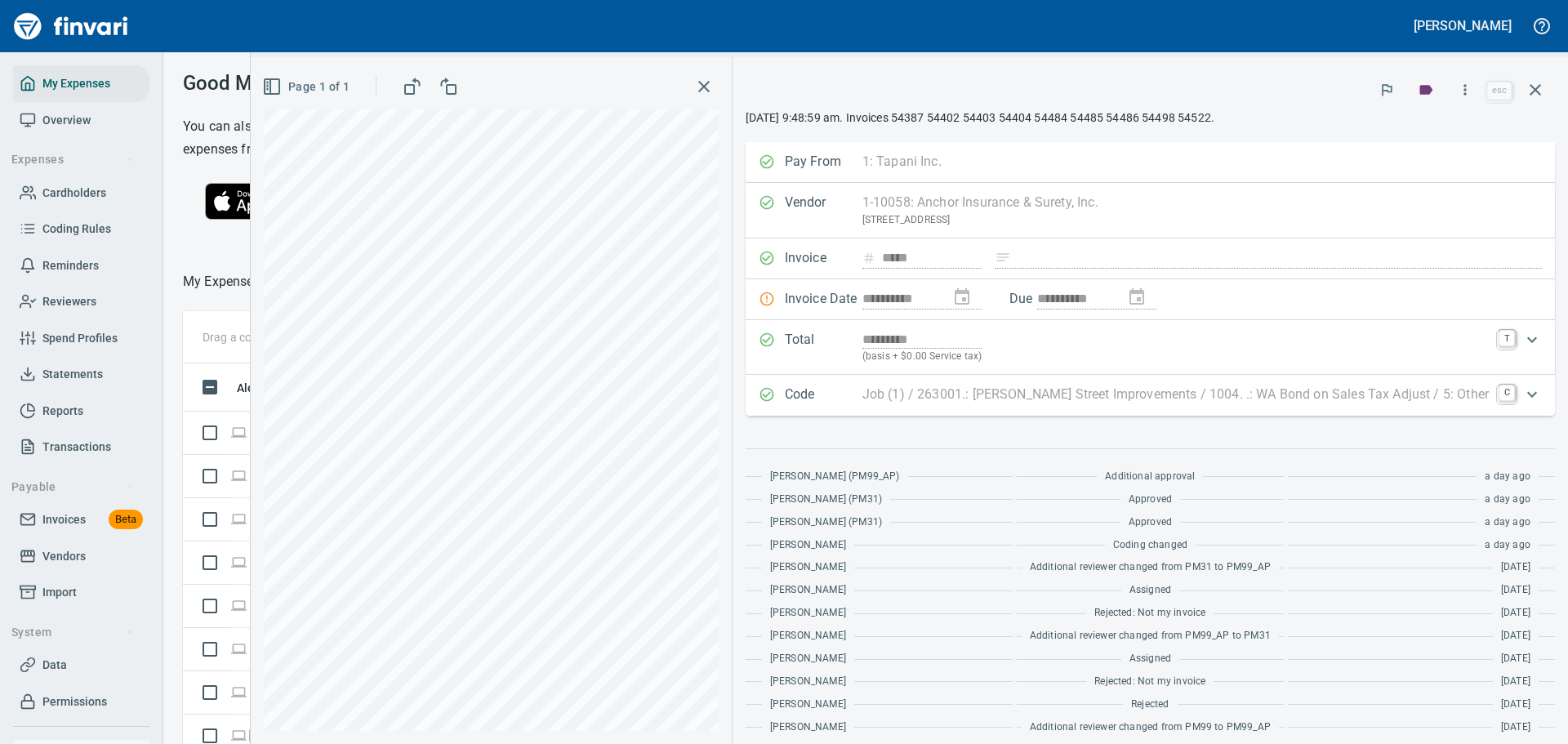
click at [714, 83] on icon "button" at bounding box center [704, 86] width 19 height 19
